Goal: Information Seeking & Learning: Learn about a topic

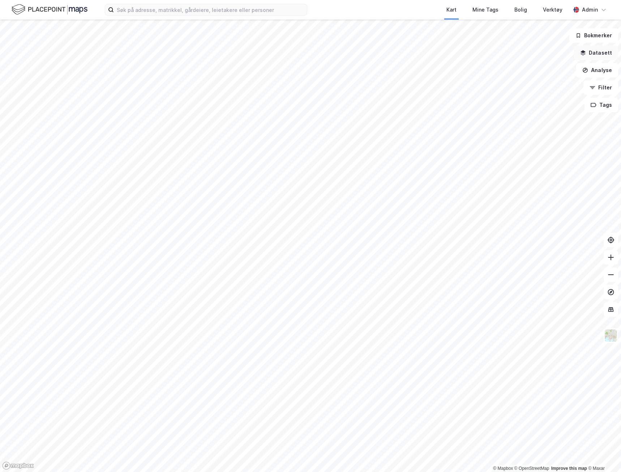
click at [596, 56] on button "Datasett" at bounding box center [596, 53] width 44 height 14
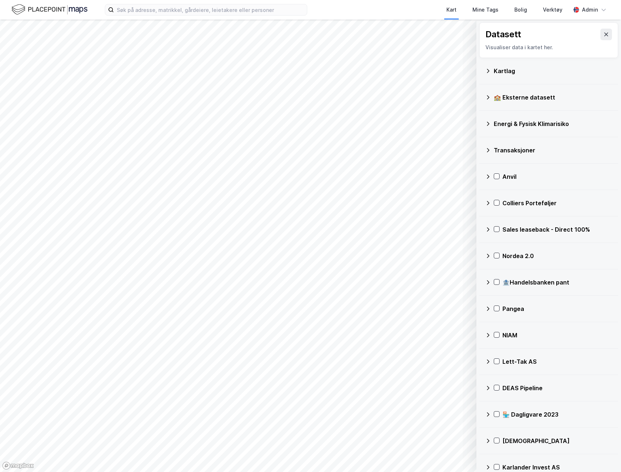
click at [524, 150] on div "Transaksjoner" at bounding box center [553, 150] width 119 height 9
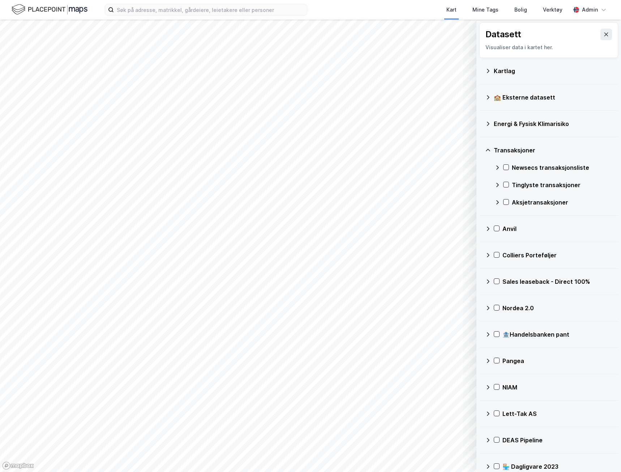
click at [522, 183] on div "Tinglyste transaksjoner" at bounding box center [562, 184] width 101 height 9
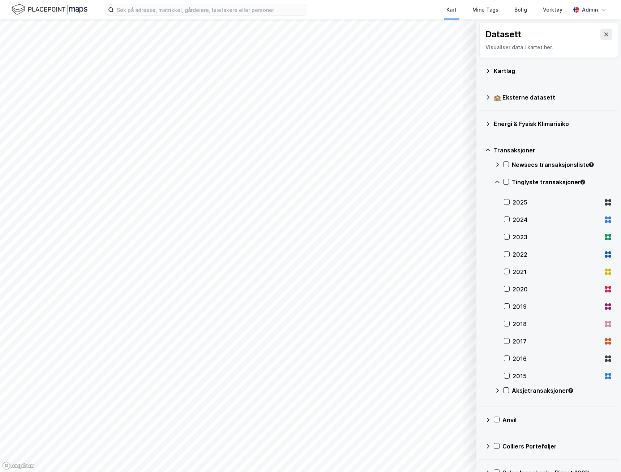
click at [510, 180] on div "Tinglyste transaksjoner" at bounding box center [554, 184] width 118 height 17
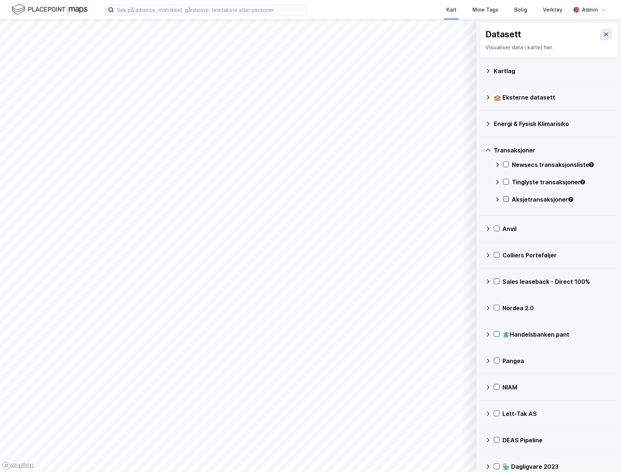
click at [506, 196] on icon at bounding box center [506, 198] width 5 height 5
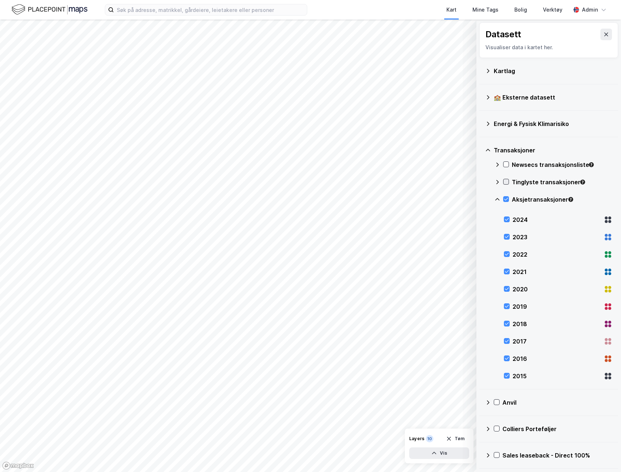
click at [506, 182] on icon at bounding box center [506, 181] width 5 height 5
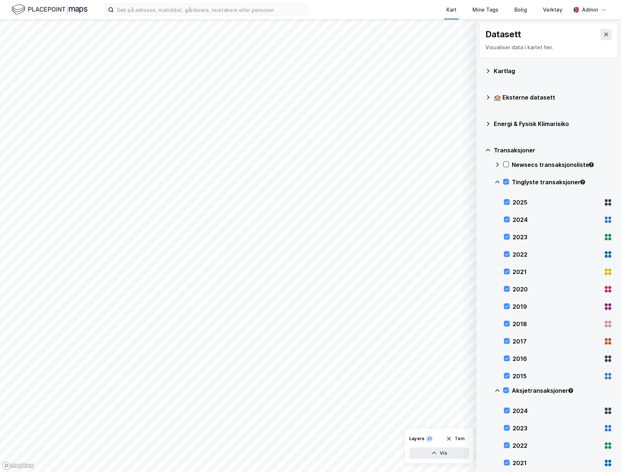
click at [500, 182] on icon at bounding box center [498, 182] width 6 height 6
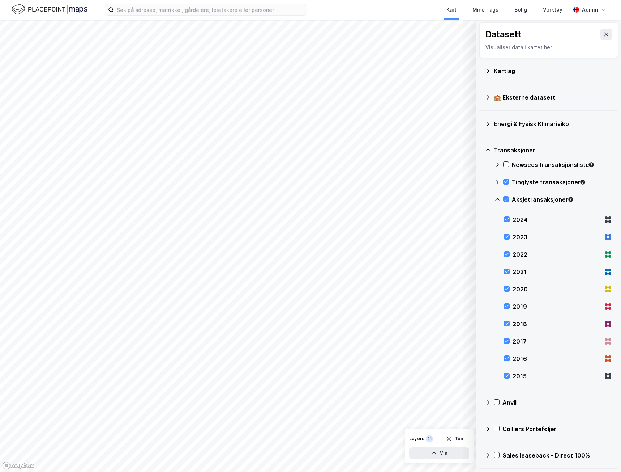
click at [509, 223] on div "2024" at bounding box center [558, 219] width 109 height 17
click at [505, 241] on div "2023" at bounding box center [558, 236] width 109 height 17
click at [509, 250] on div "2022" at bounding box center [558, 254] width 109 height 17
click at [506, 267] on div "2021" at bounding box center [558, 271] width 109 height 17
click at [507, 287] on icon at bounding box center [507, 288] width 5 height 5
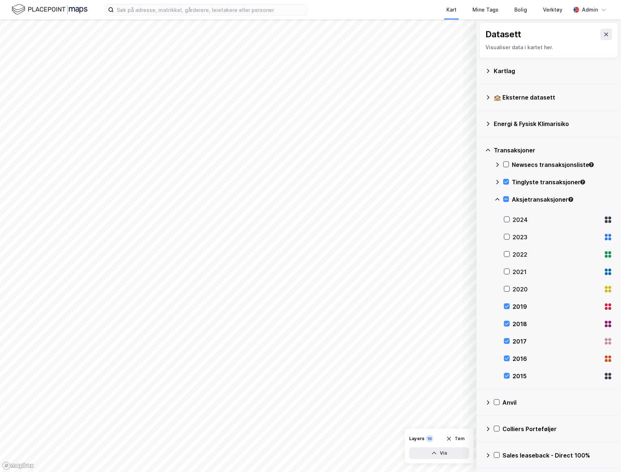
click at [504, 310] on div "2019" at bounding box center [558, 306] width 109 height 17
click at [507, 324] on icon at bounding box center [507, 323] width 4 height 3
click at [507, 344] on div at bounding box center [507, 341] width 6 height 6
drag, startPoint x: 506, startPoint y: 356, endPoint x: 504, endPoint y: 364, distance: 8.1
click at [505, 359] on icon at bounding box center [507, 358] width 5 height 5
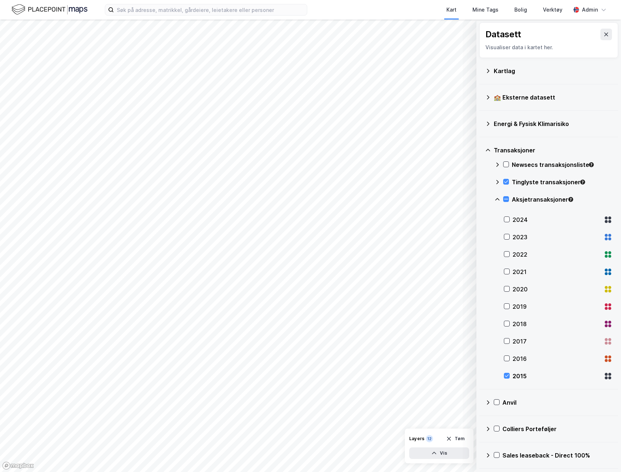
click at [504, 374] on div "Newsecs transaksjonsliste Tinglyste transaksjoner Aksjetransaksjoner 2024 2023 …" at bounding box center [554, 272] width 118 height 226
click at [507, 375] on icon at bounding box center [507, 375] width 5 height 5
click at [499, 179] on icon at bounding box center [498, 182] width 6 height 6
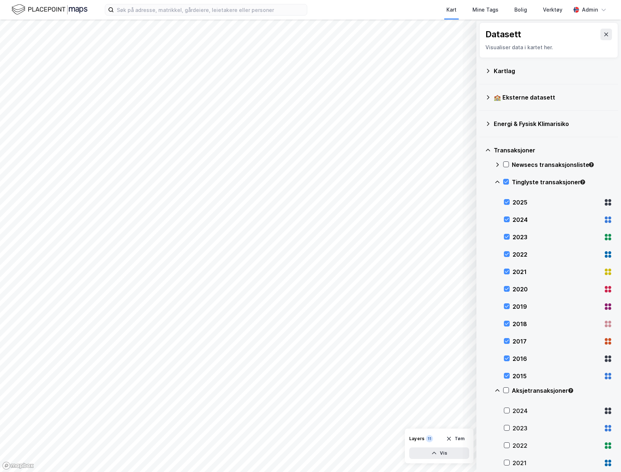
click at [514, 220] on div "2024" at bounding box center [557, 219] width 88 height 9
click at [516, 239] on div "2023" at bounding box center [557, 237] width 88 height 9
drag, startPoint x: 514, startPoint y: 255, endPoint x: 513, endPoint y: 266, distance: 10.5
click at [513, 255] on div "2022" at bounding box center [557, 254] width 88 height 9
click at [513, 270] on div "2021" at bounding box center [557, 271] width 88 height 9
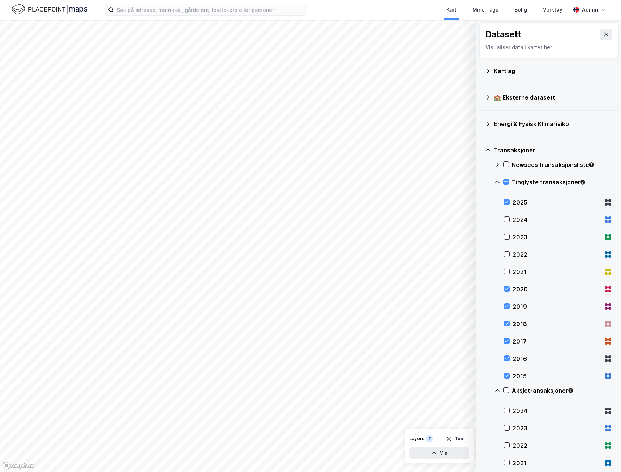
click at [511, 291] on div "2020" at bounding box center [558, 288] width 109 height 17
click at [518, 309] on div "2019" at bounding box center [557, 306] width 88 height 9
click at [523, 327] on div "2018" at bounding box center [557, 323] width 88 height 9
click at [521, 343] on div "2017" at bounding box center [557, 341] width 88 height 9
click at [516, 357] on div "2016" at bounding box center [557, 358] width 88 height 9
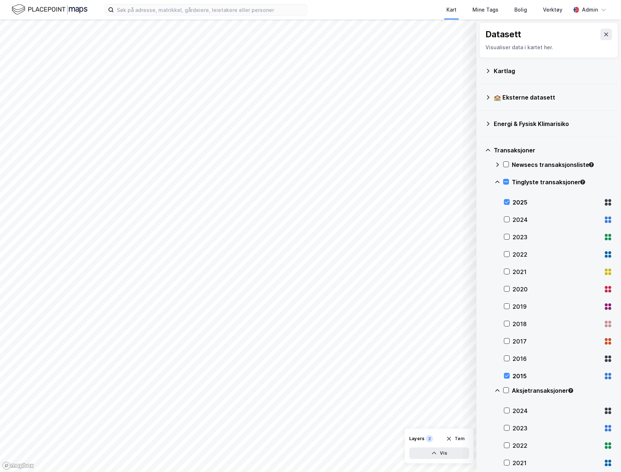
drag, startPoint x: 515, startPoint y: 373, endPoint x: 518, endPoint y: 324, distance: 48.2
click at [514, 373] on div "2015" at bounding box center [557, 375] width 88 height 9
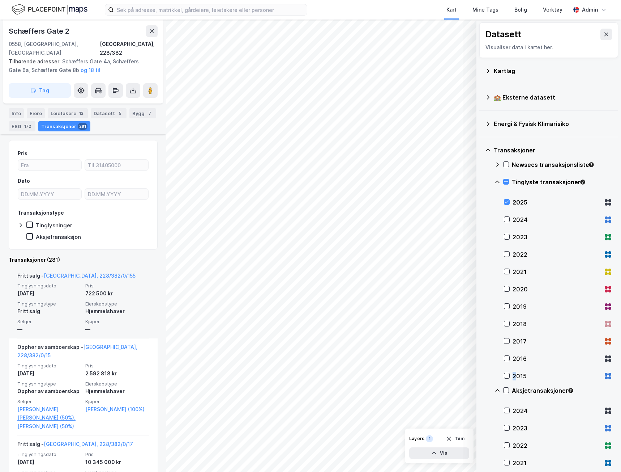
scroll to position [145, 0]
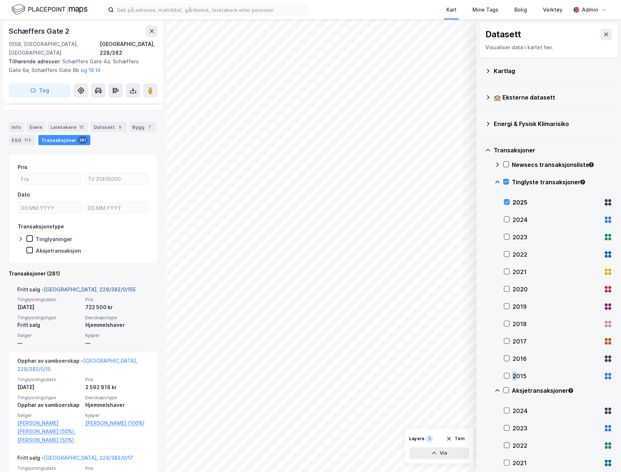
click at [72, 286] on link "[GEOGRAPHIC_DATA], 228/382/0/155" at bounding box center [90, 289] width 92 height 6
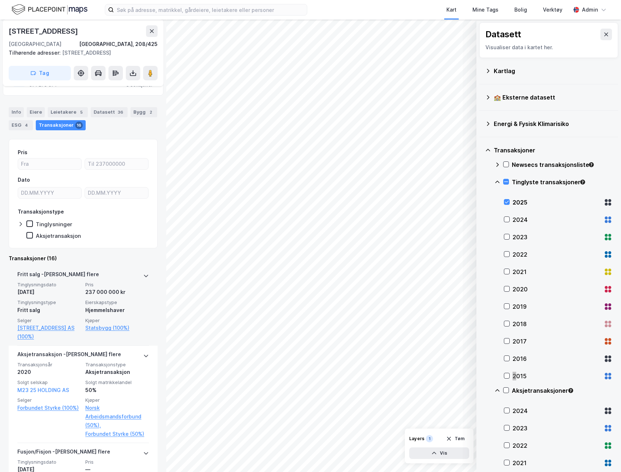
scroll to position [72, 0]
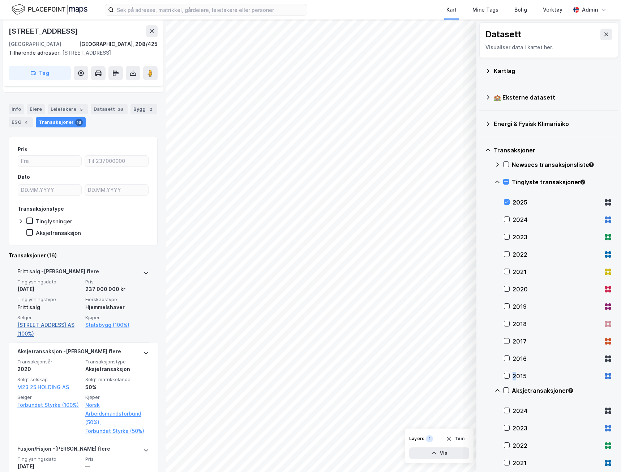
click at [43, 324] on link "[STREET_ADDRESS] AS (100%)" at bounding box center [49, 328] width 64 height 17
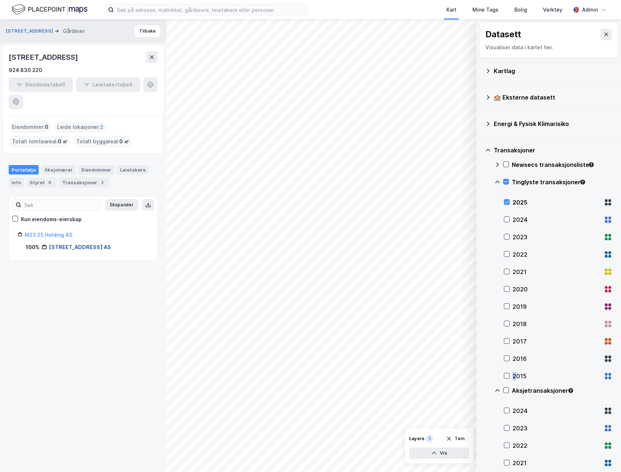
click at [67, 244] on link "[STREET_ADDRESS] AS" at bounding box center [80, 247] width 62 height 6
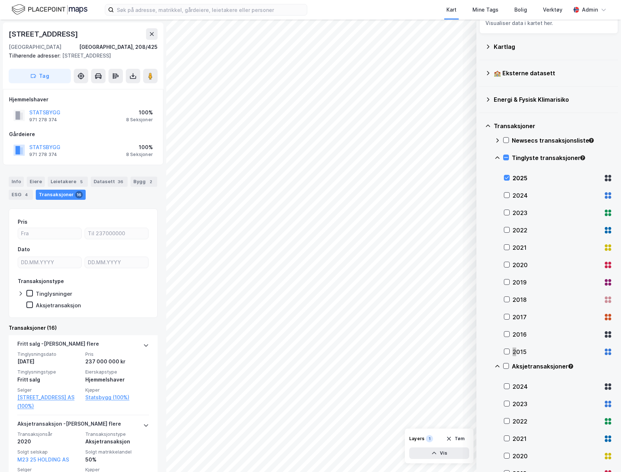
scroll to position [36, 0]
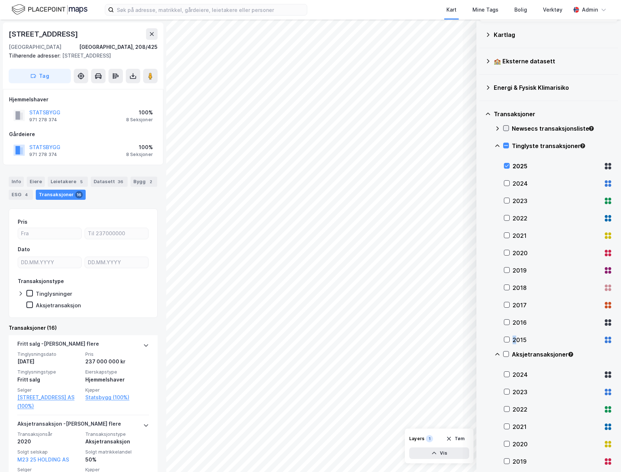
click at [505, 127] on icon at bounding box center [506, 128] width 5 height 5
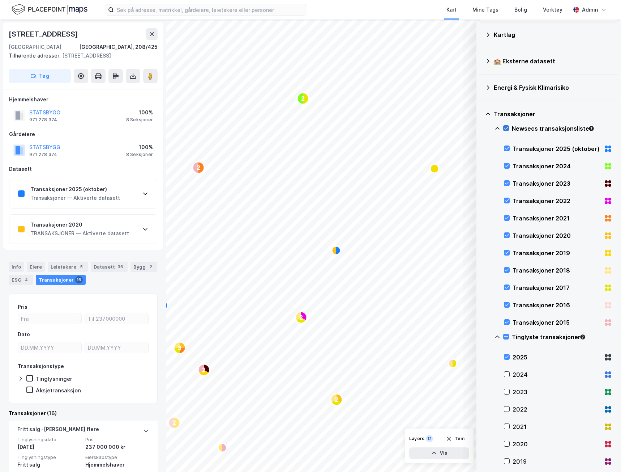
click at [505, 127] on icon at bounding box center [506, 128] width 5 height 5
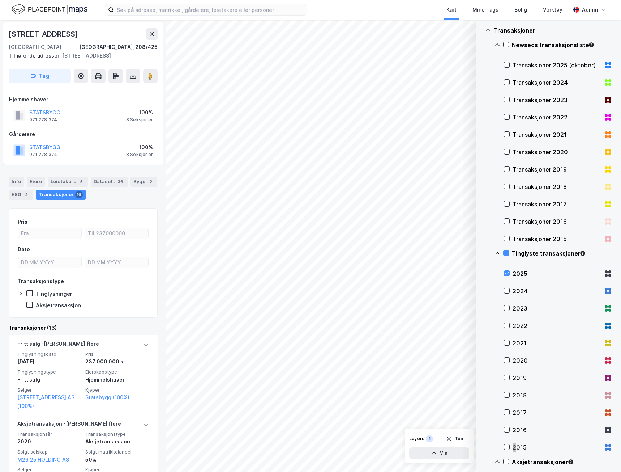
scroll to position [109, 0]
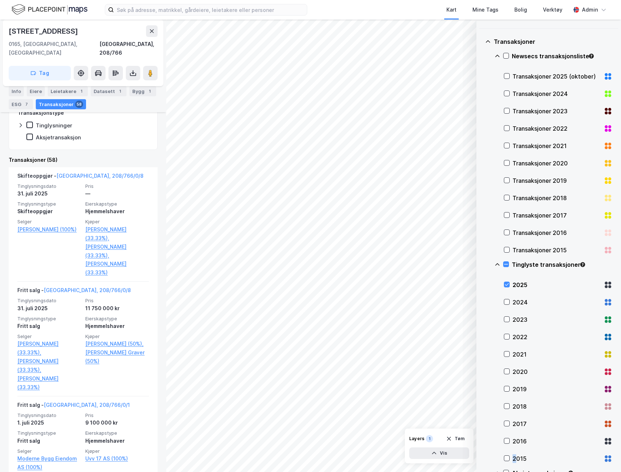
scroll to position [326, 0]
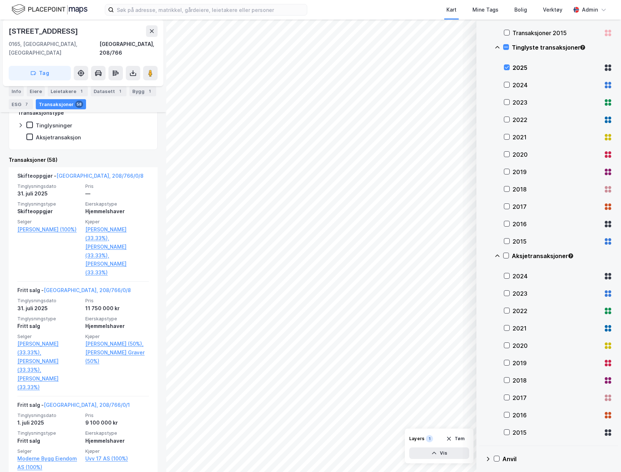
click at [514, 275] on div "2024" at bounding box center [557, 276] width 88 height 9
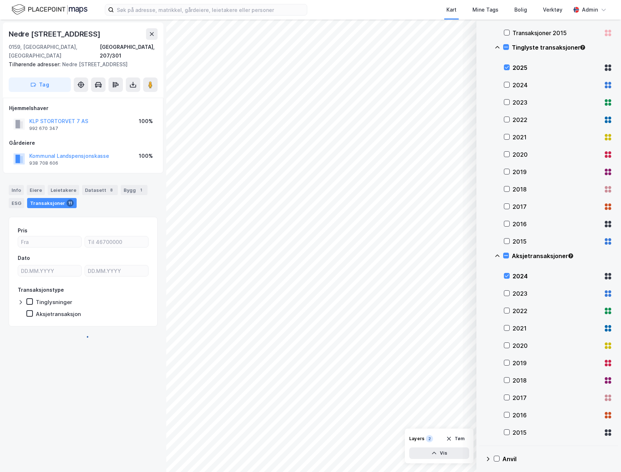
click at [511, 276] on div "2024" at bounding box center [558, 275] width 109 height 17
